Goal: Task Accomplishment & Management: Use online tool/utility

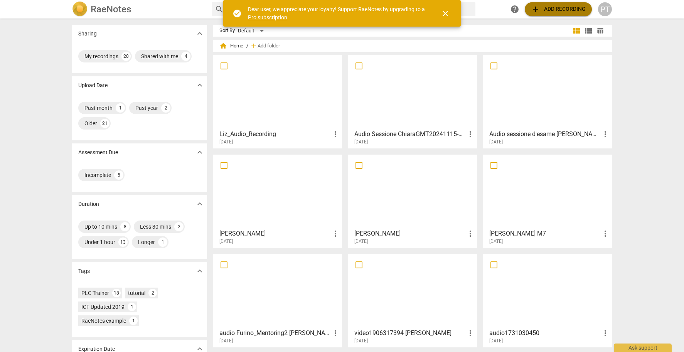
click at [570, 10] on span "add Add recording" at bounding box center [558, 9] width 55 height 9
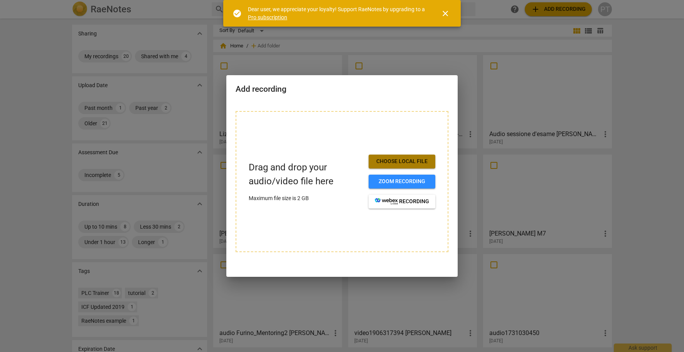
click at [409, 163] on span "Choose local file" at bounding box center [402, 162] width 54 height 8
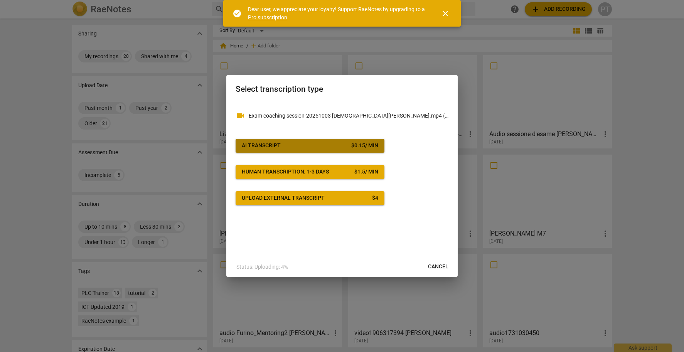
click at [260, 145] on div "AI Transcript" at bounding box center [261, 146] width 39 height 8
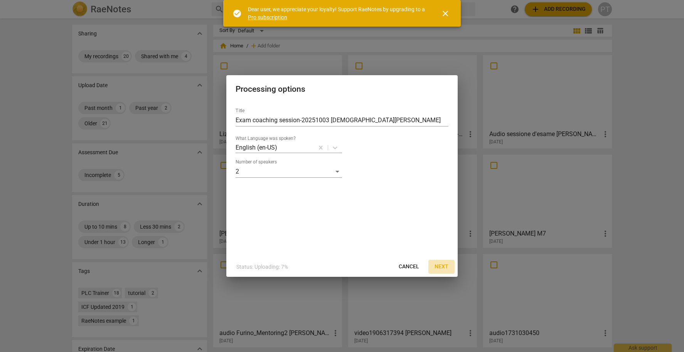
click at [444, 266] on span "Next" at bounding box center [442, 267] width 14 height 8
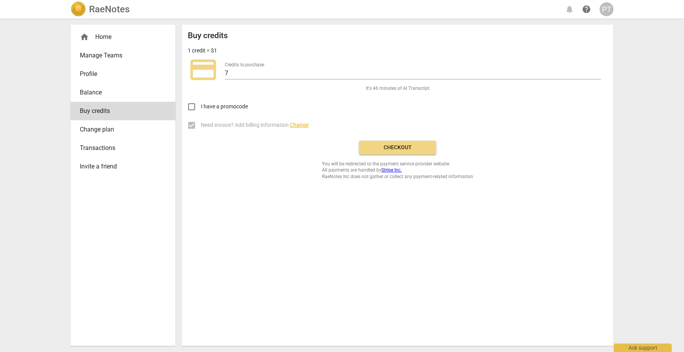
click at [398, 147] on span "Checkout" at bounding box center [397, 148] width 65 height 8
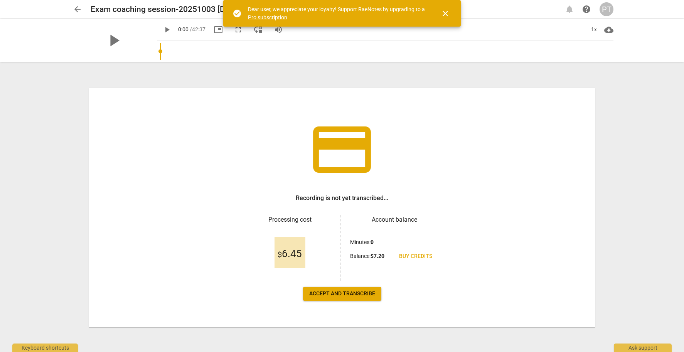
click at [447, 13] on span "close" at bounding box center [445, 13] width 9 height 9
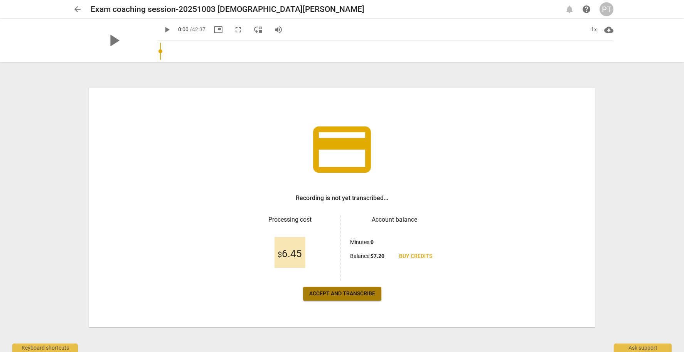
click at [346, 295] on span "Accept and transcribe" at bounding box center [342, 294] width 66 height 8
